Goal: Communication & Community: Answer question/provide support

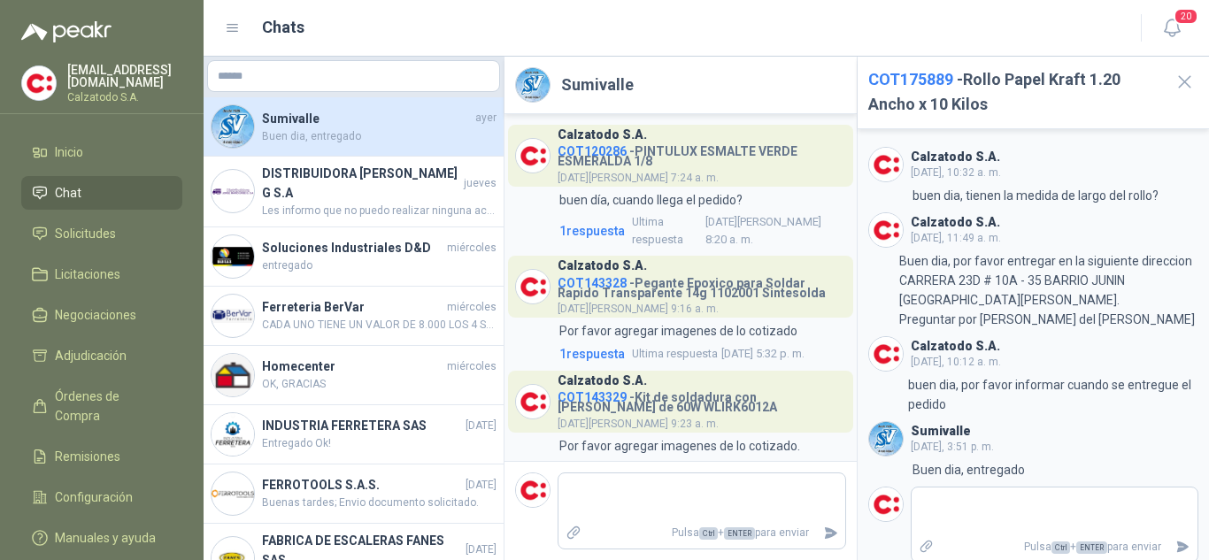
scroll to position [270, 0]
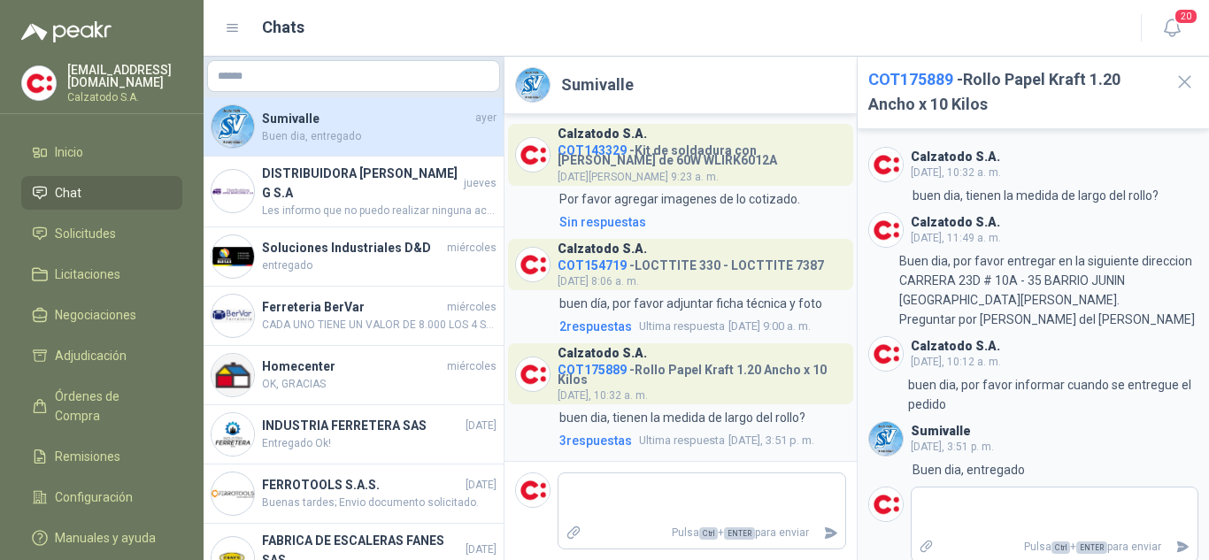
click at [330, 134] on span "Buen dia, entregado" at bounding box center [379, 136] width 235 height 17
click at [79, 229] on span "Solicitudes" at bounding box center [85, 233] width 61 height 19
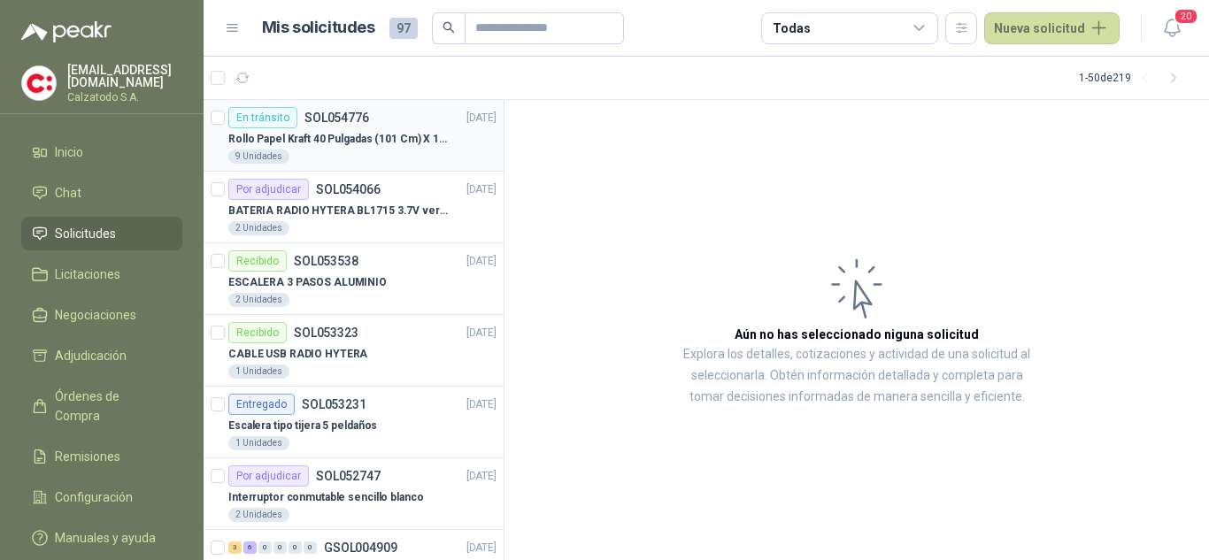
click at [327, 119] on p "SOL054776" at bounding box center [336, 118] width 65 height 12
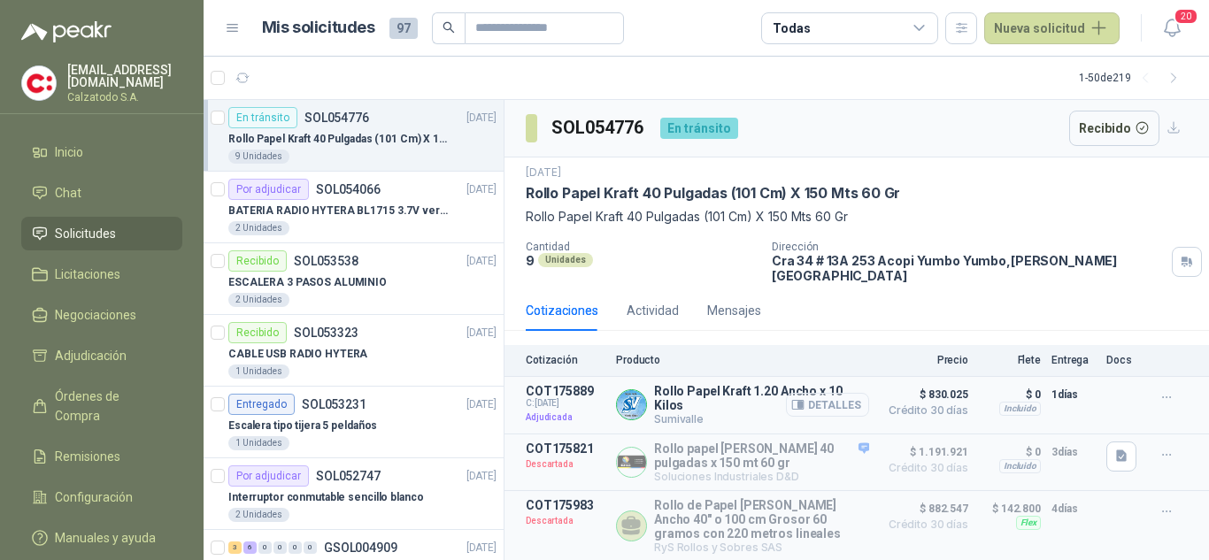
click at [822, 393] on button "Detalles" at bounding box center [827, 405] width 83 height 24
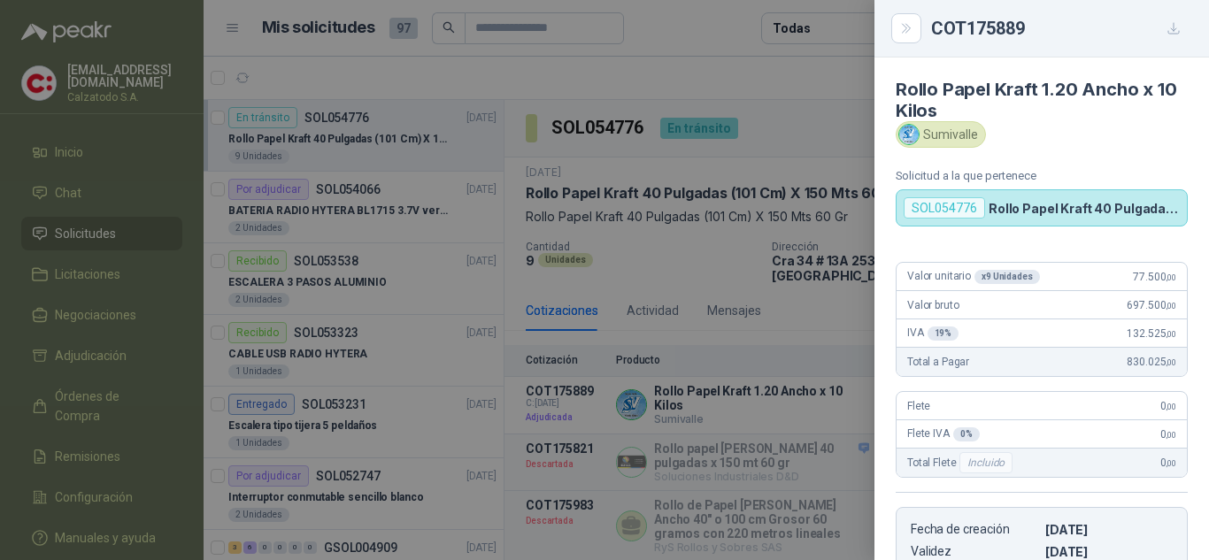
scroll to position [515, 0]
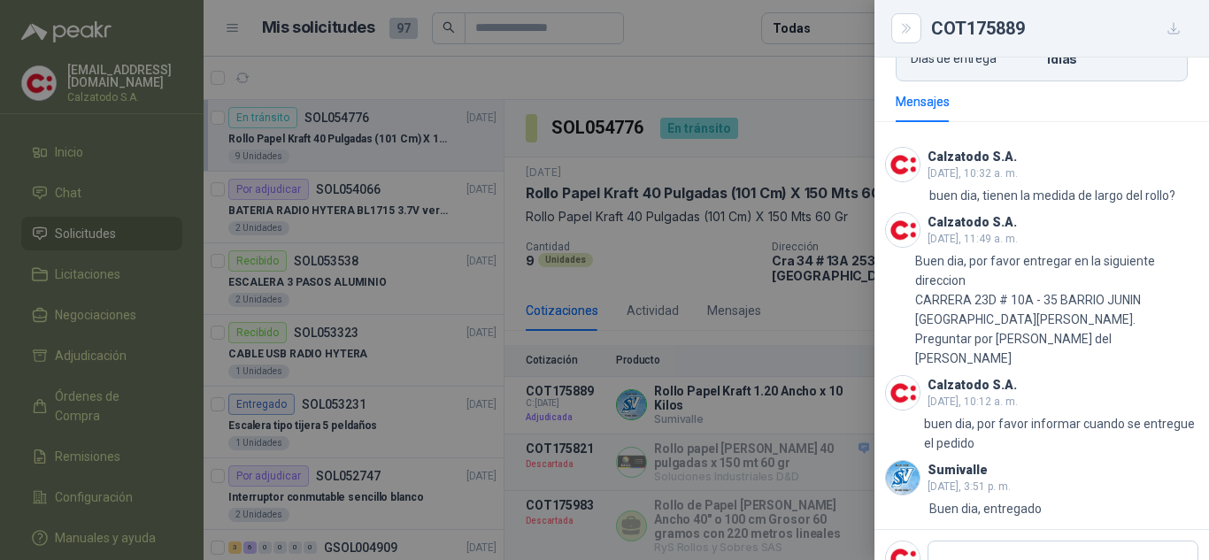
click at [720, 73] on div at bounding box center [604, 280] width 1209 height 560
